Goal: Transaction & Acquisition: Subscribe to service/newsletter

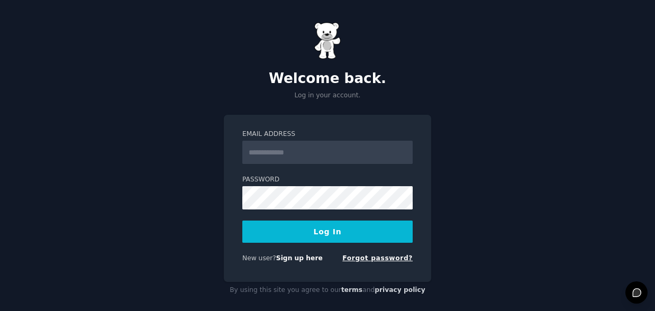
scroll to position [10, 0]
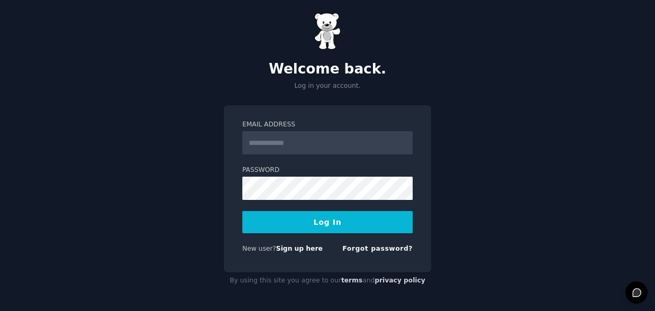
click at [276, 142] on input "Email Address" at bounding box center [327, 142] width 170 height 23
type input "**********"
click at [311, 217] on button "Log In" at bounding box center [327, 222] width 170 height 22
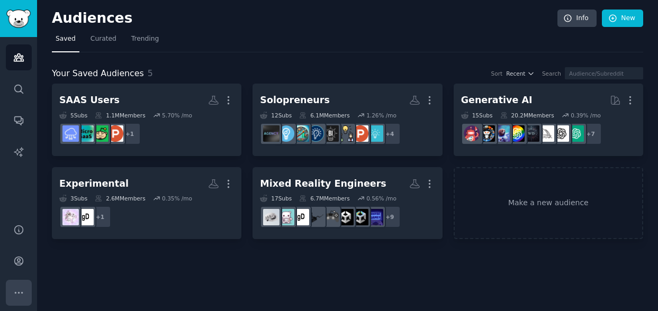
click at [17, 291] on icon "Sidebar" at bounding box center [18, 292] width 11 height 11
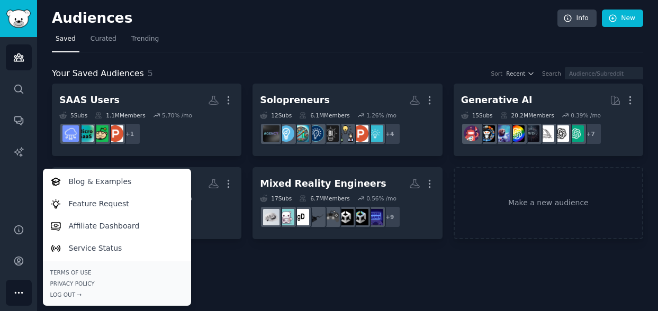
click at [17, 200] on div "Audiences Search Conversations AI Reports" at bounding box center [18, 124] width 37 height 174
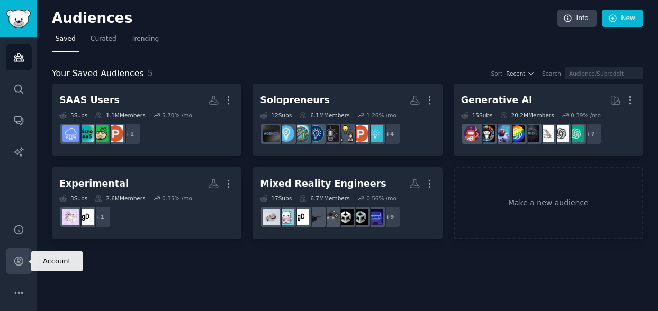
click at [17, 261] on icon "Sidebar" at bounding box center [18, 261] width 8 height 8
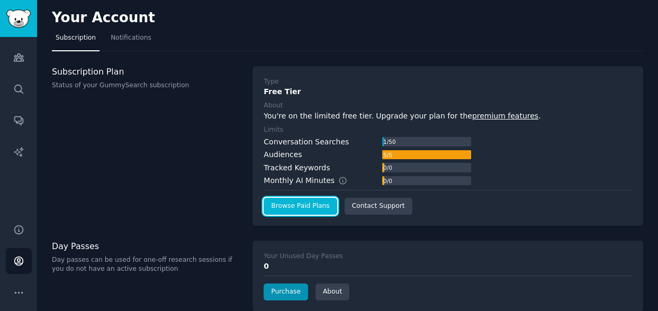
click at [303, 206] on link "Browse Paid Plans" at bounding box center [299, 206] width 73 height 17
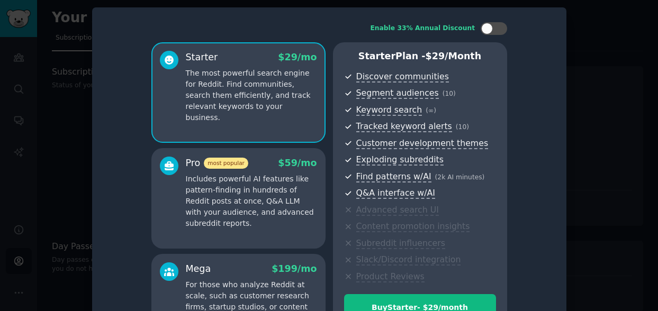
click at [584, 38] on div at bounding box center [329, 155] width 658 height 311
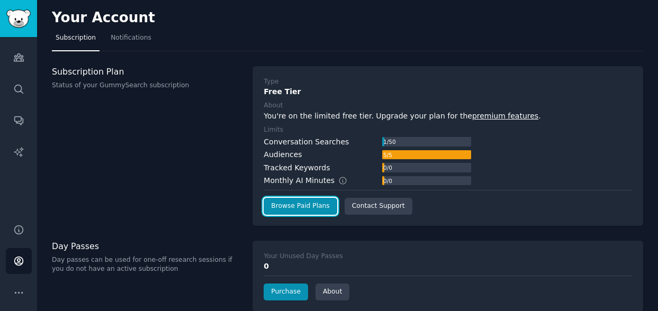
scroll to position [63, 0]
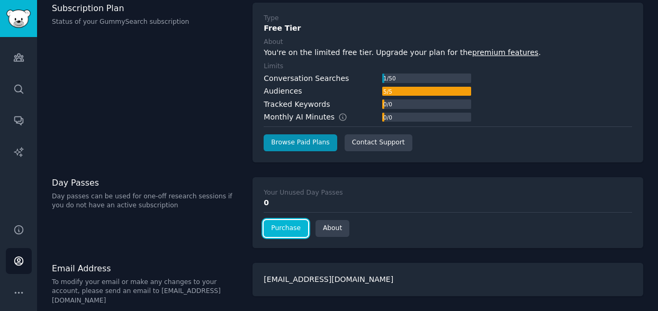
click at [285, 228] on link "Purchase" at bounding box center [285, 228] width 44 height 17
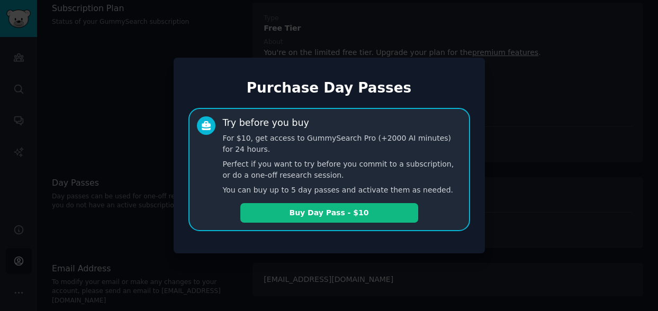
click at [549, 170] on div at bounding box center [329, 155] width 658 height 311
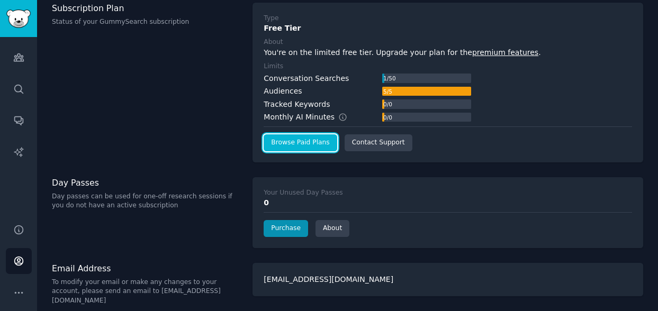
click at [311, 143] on link "Browse Paid Plans" at bounding box center [299, 142] width 73 height 17
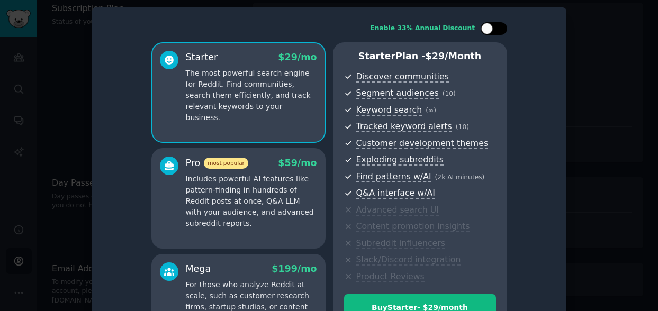
click at [494, 24] on div at bounding box center [493, 28] width 26 height 13
click at [485, 29] on icon at bounding box center [488, 29] width 6 height 6
checkbox input "false"
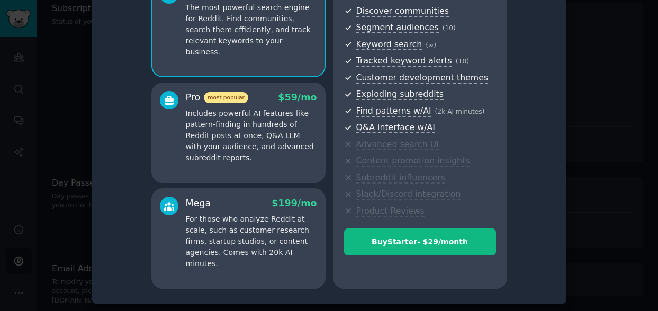
click at [271, 231] on p "For those who analyze Reddit at scale, such as customer research firms, startup…" at bounding box center [251, 242] width 131 height 56
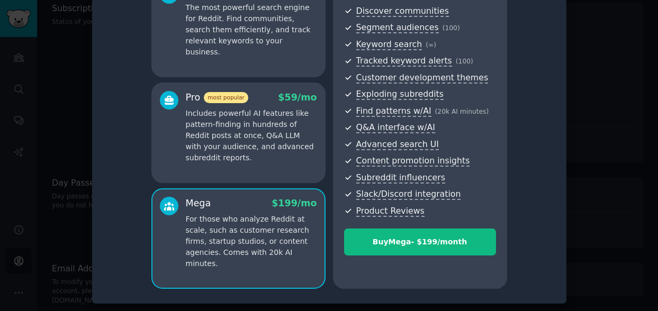
click at [245, 144] on p "Includes powerful AI features like pattern-finding in hundreds of Reddit posts …" at bounding box center [251, 136] width 131 height 56
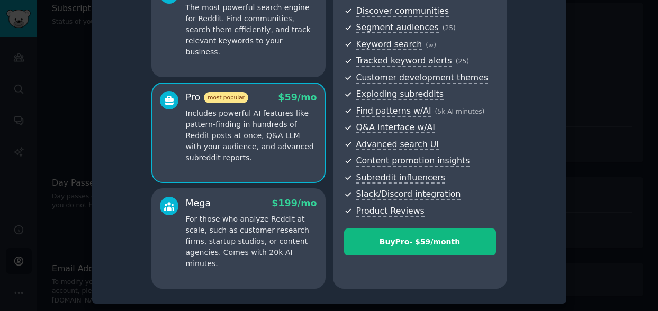
click at [265, 221] on p "For those who analyze Reddit at scale, such as customer research firms, startup…" at bounding box center [251, 242] width 131 height 56
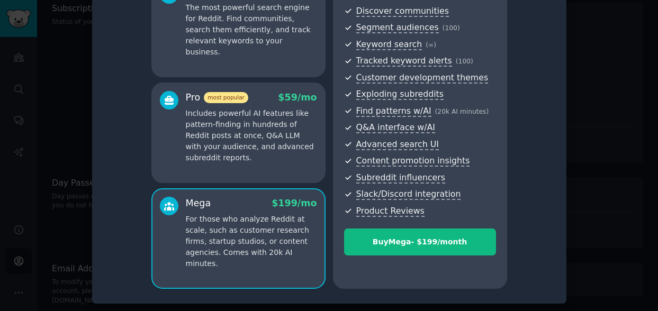
click at [266, 142] on p "Includes powerful AI features like pattern-finding in hundreds of Reddit posts …" at bounding box center [251, 136] width 131 height 56
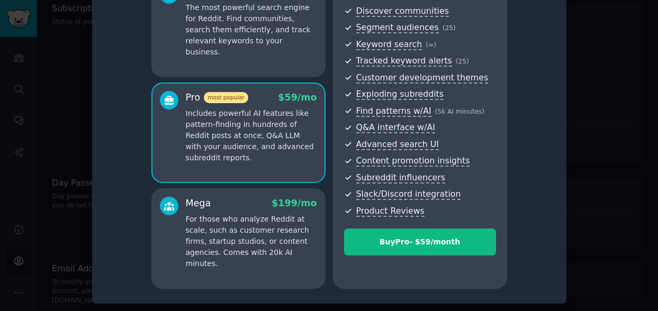
click at [262, 223] on p "For those who analyze Reddit at scale, such as customer research firms, startup…" at bounding box center [251, 242] width 131 height 56
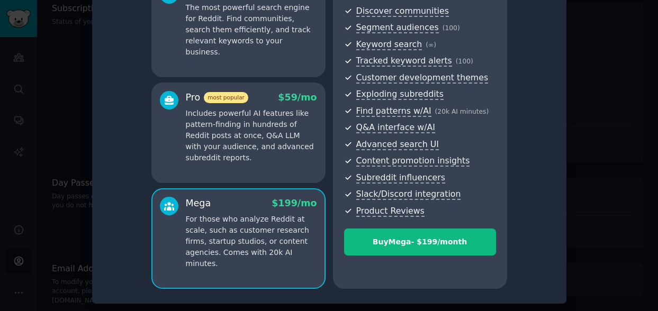
click at [270, 126] on p "Includes powerful AI features like pattern-finding in hundreds of Reddit posts …" at bounding box center [251, 136] width 131 height 56
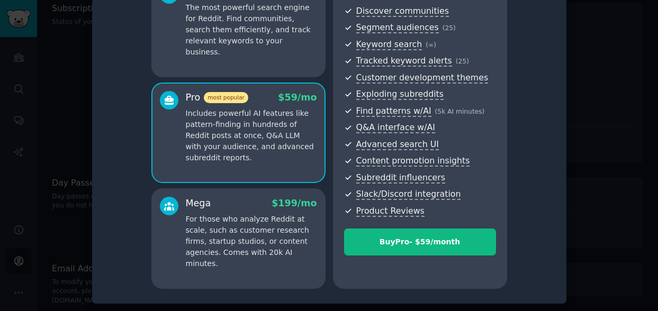
click at [259, 51] on div "Starter $ 29 /mo The most powerful search engine for Reddit. Find communities, …" at bounding box center [238, 27] width 174 height 101
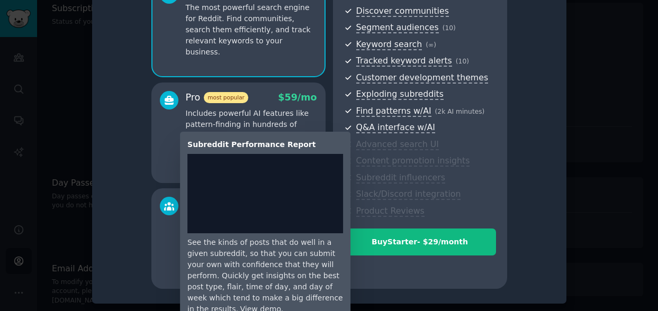
click at [253, 141] on div "Subreddit Performance Report" at bounding box center [265, 144] width 156 height 11
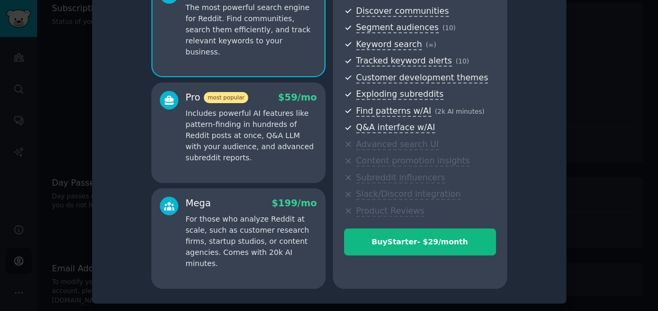
click at [247, 105] on div "Pro most popular $ 59 /mo Includes powerful AI features like pattern-finding in…" at bounding box center [251, 127] width 131 height 72
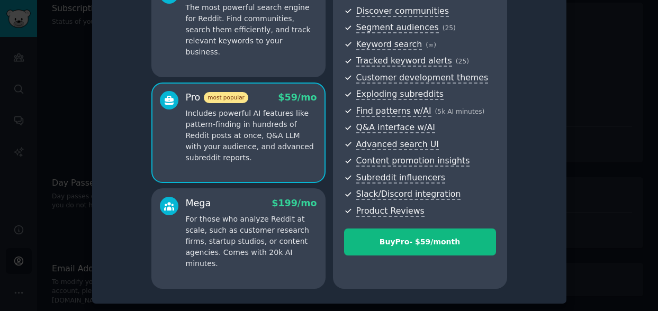
click at [243, 46] on p "The most powerful search engine for Reddit. Find communities, search them effic…" at bounding box center [251, 30] width 131 height 56
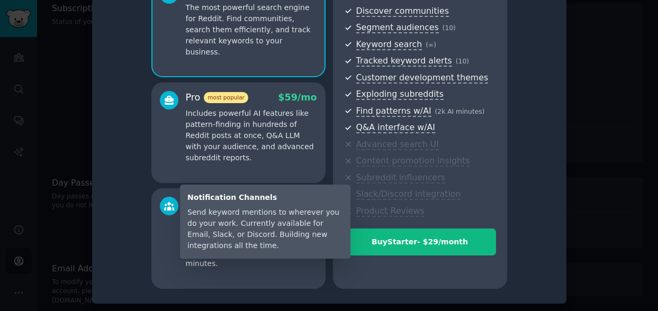
scroll to position [13, 0]
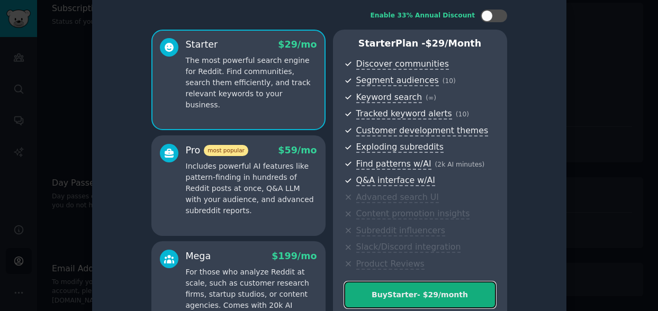
click at [449, 303] on button "Buy Starter - $ 29 /month" at bounding box center [420, 294] width 152 height 27
